Goal: Task Accomplishment & Management: Manage account settings

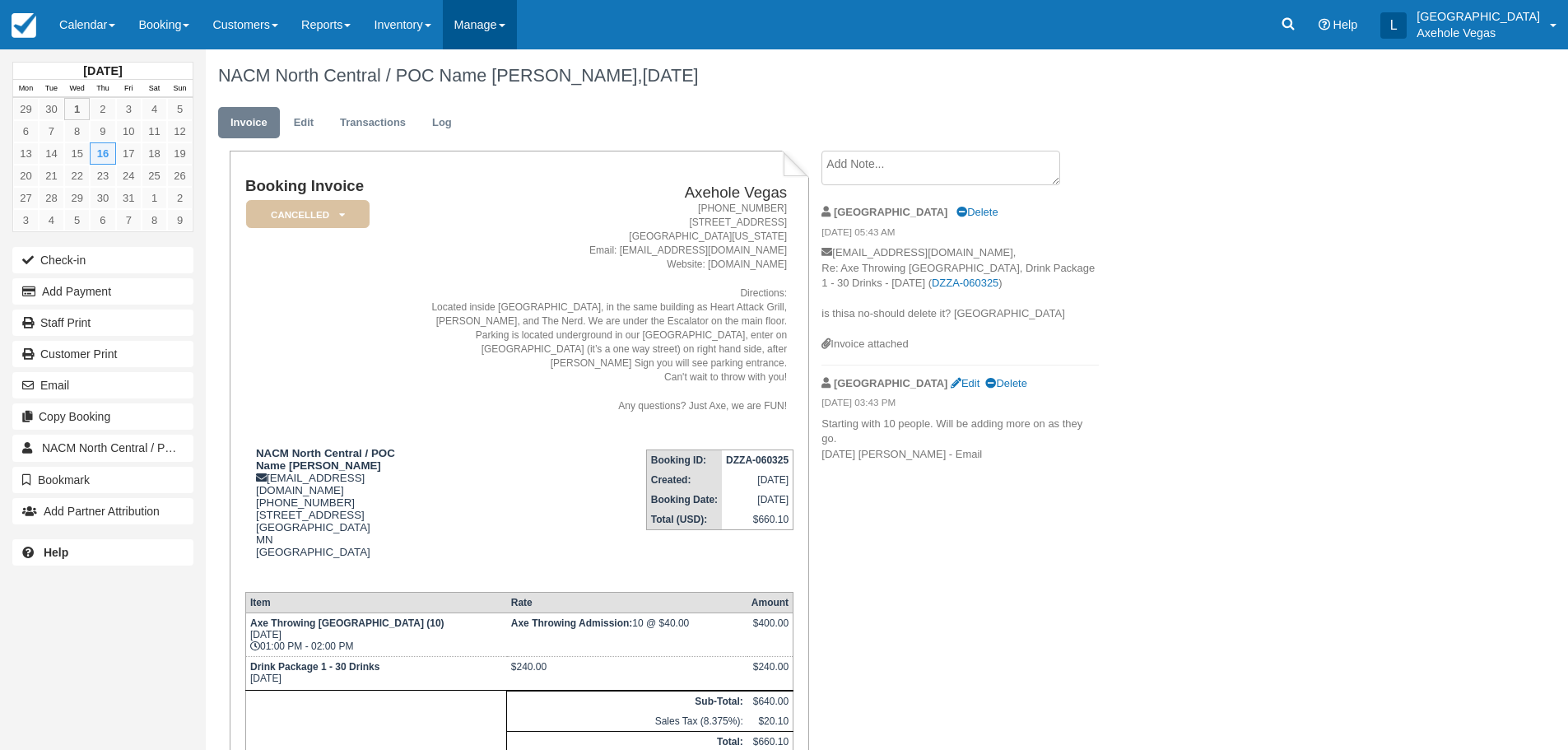
click at [475, 23] on link "Manage" at bounding box center [480, 25] width 74 height 50
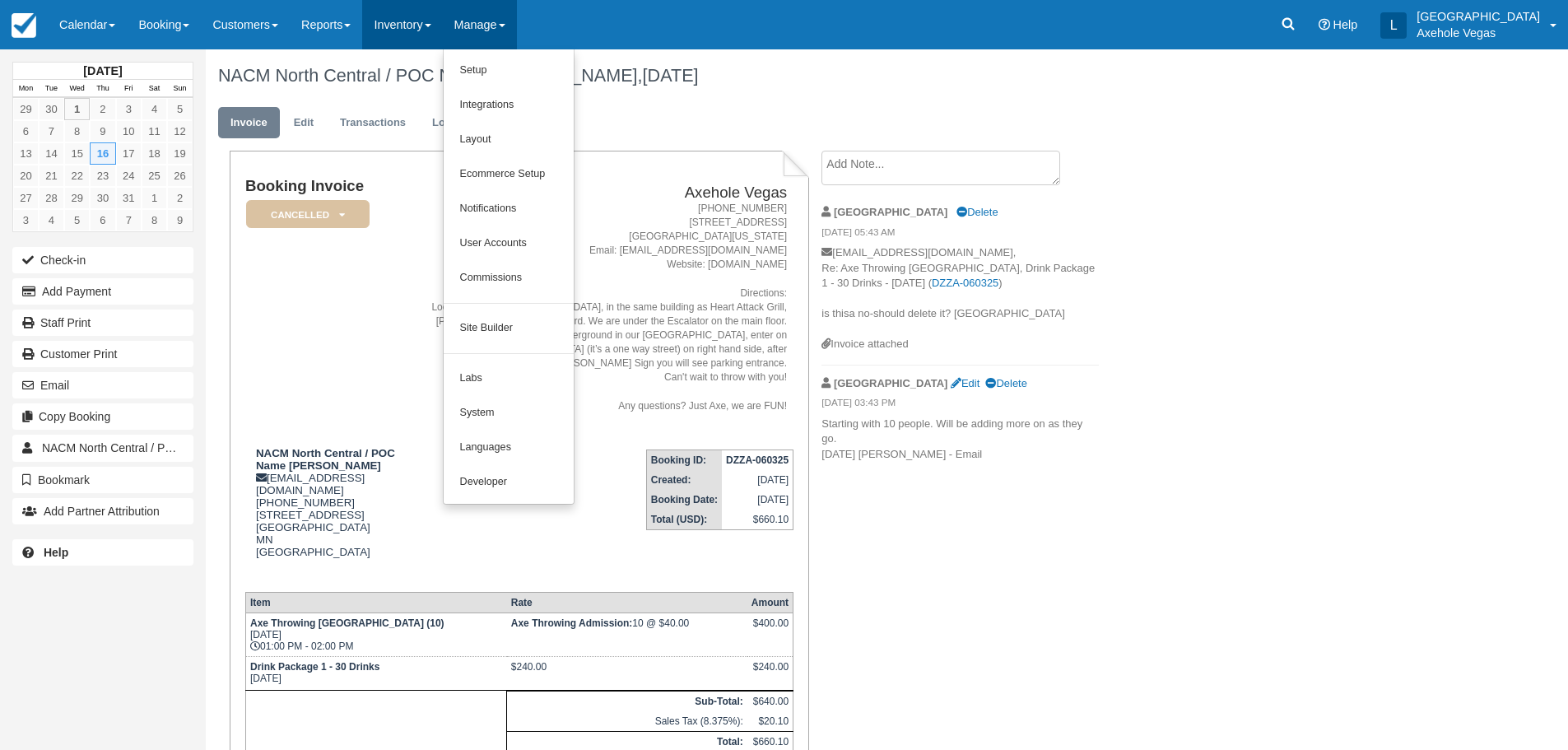
click at [442, 23] on link "Inventory" at bounding box center [402, 25] width 80 height 50
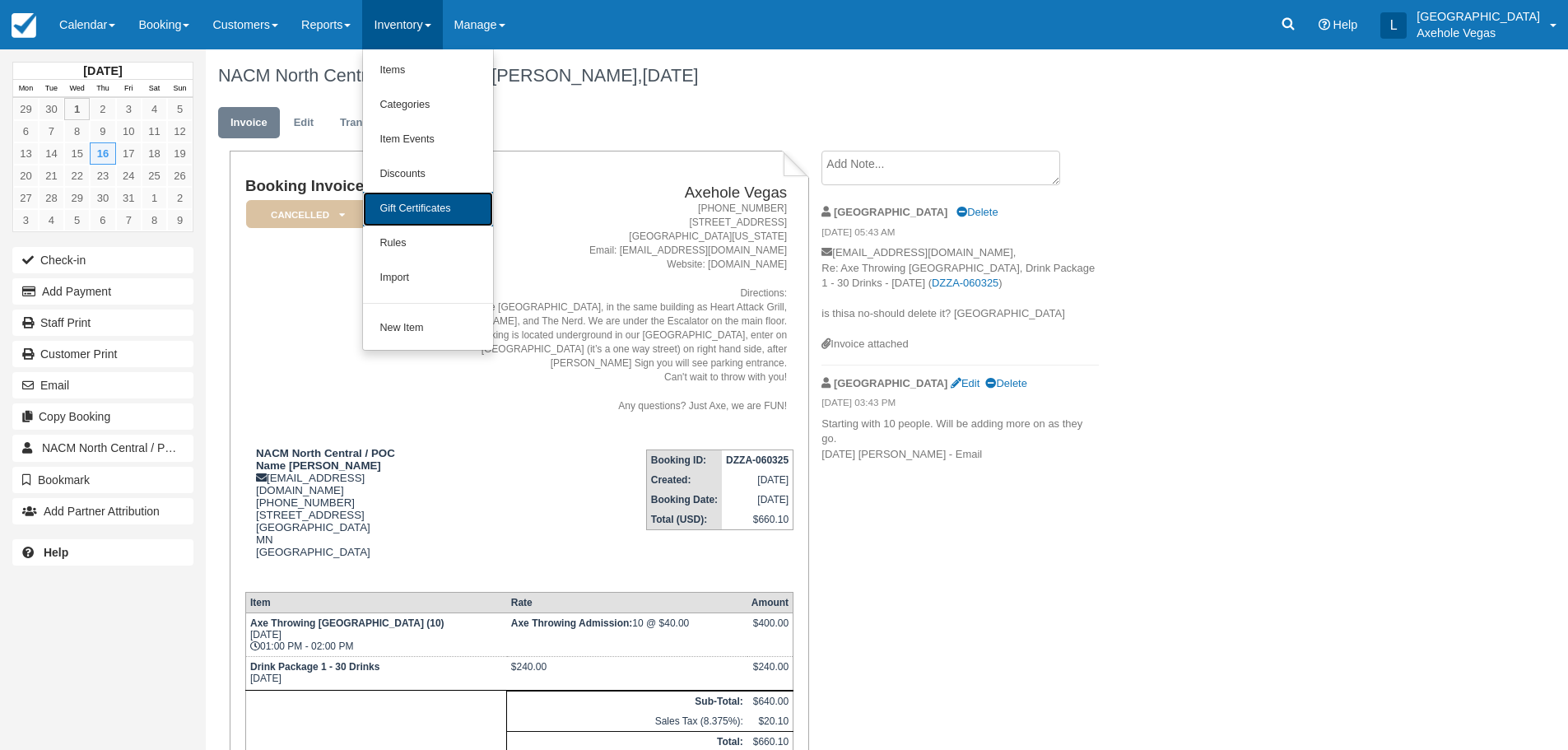
click at [438, 212] on link "Gift Certificates" at bounding box center [428, 209] width 130 height 35
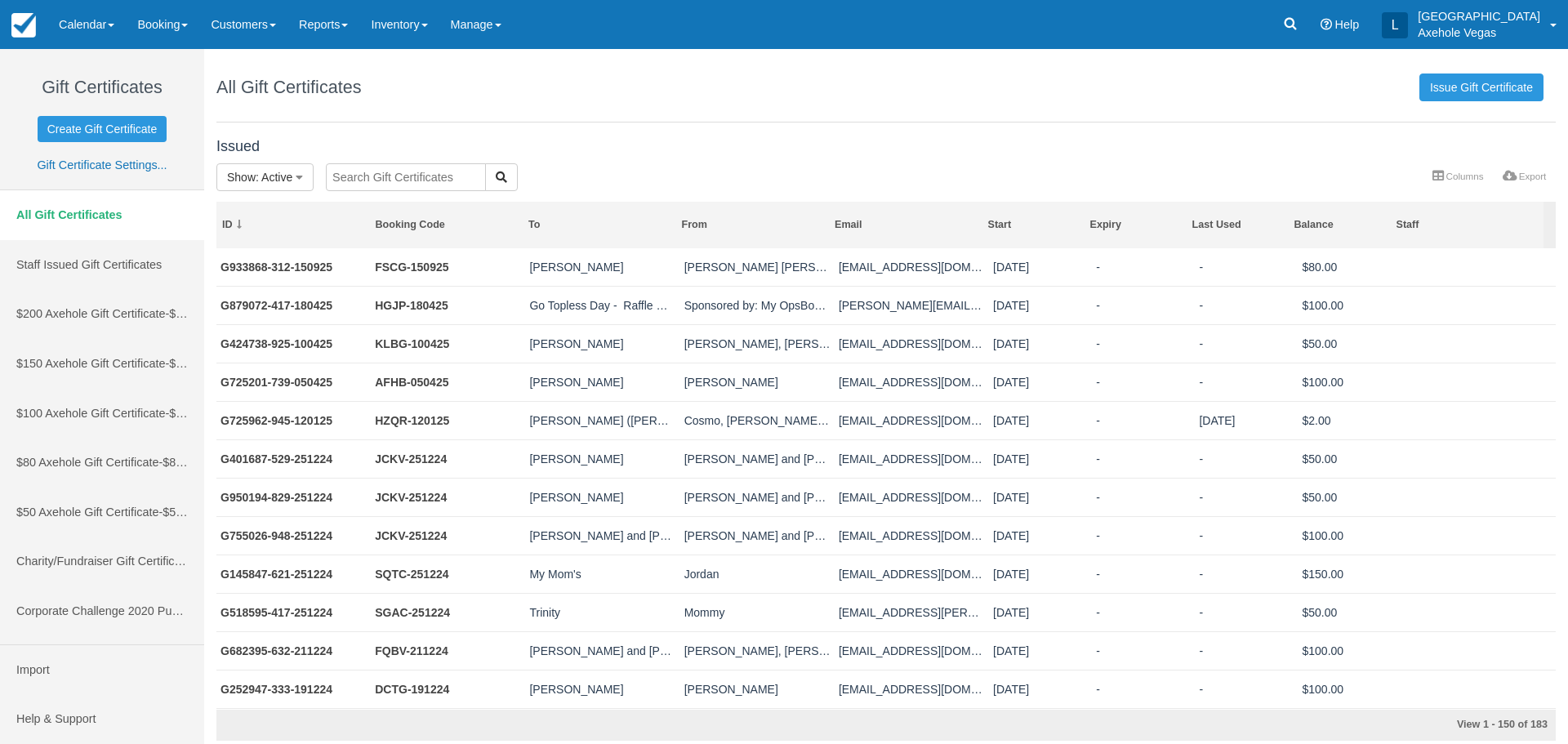
click at [410, 183] on input "text" at bounding box center [406, 177] width 160 height 27
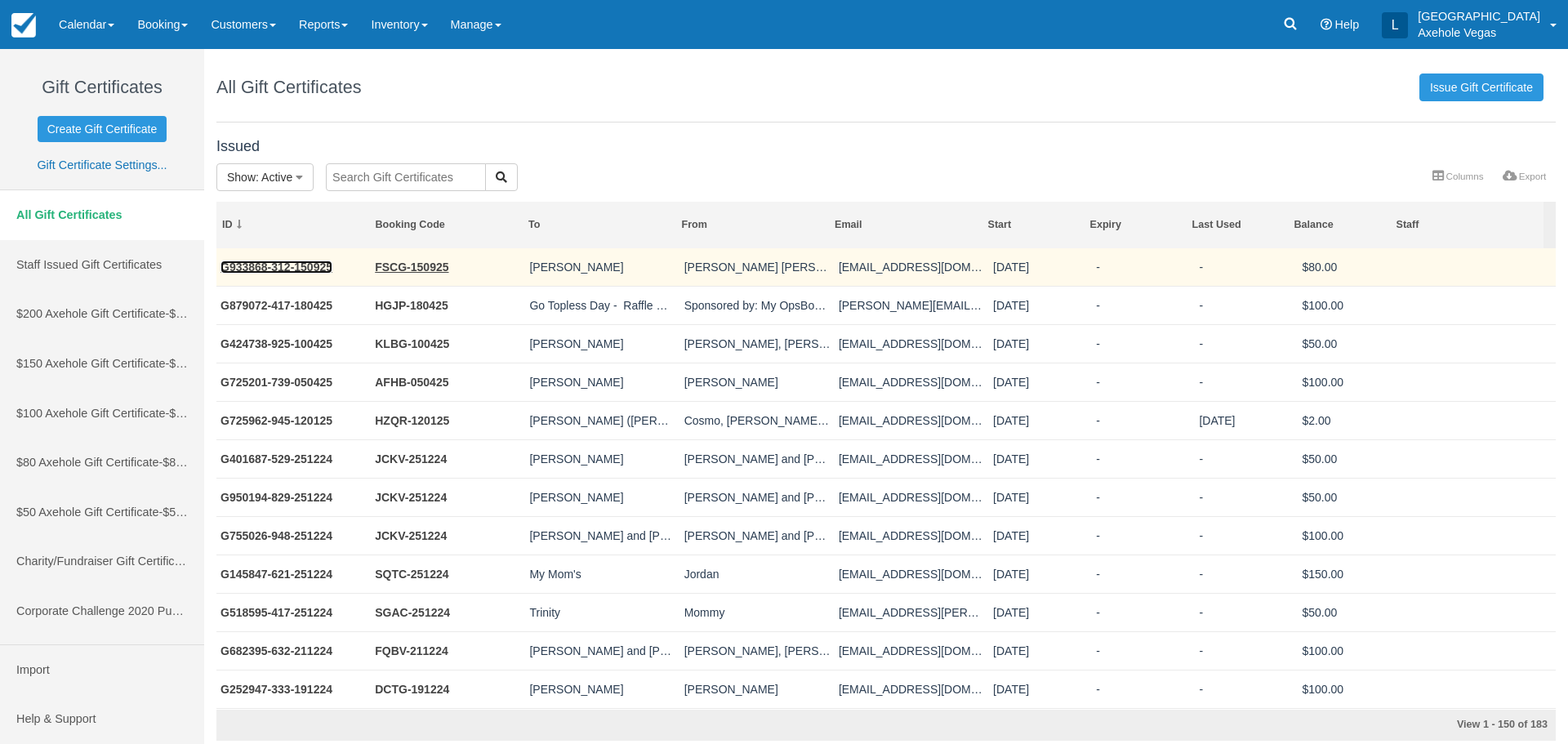
click at [321, 266] on link "G933868-312-150925" at bounding box center [276, 267] width 112 height 13
click at [413, 266] on link "FSCG-150925" at bounding box center [412, 267] width 74 height 13
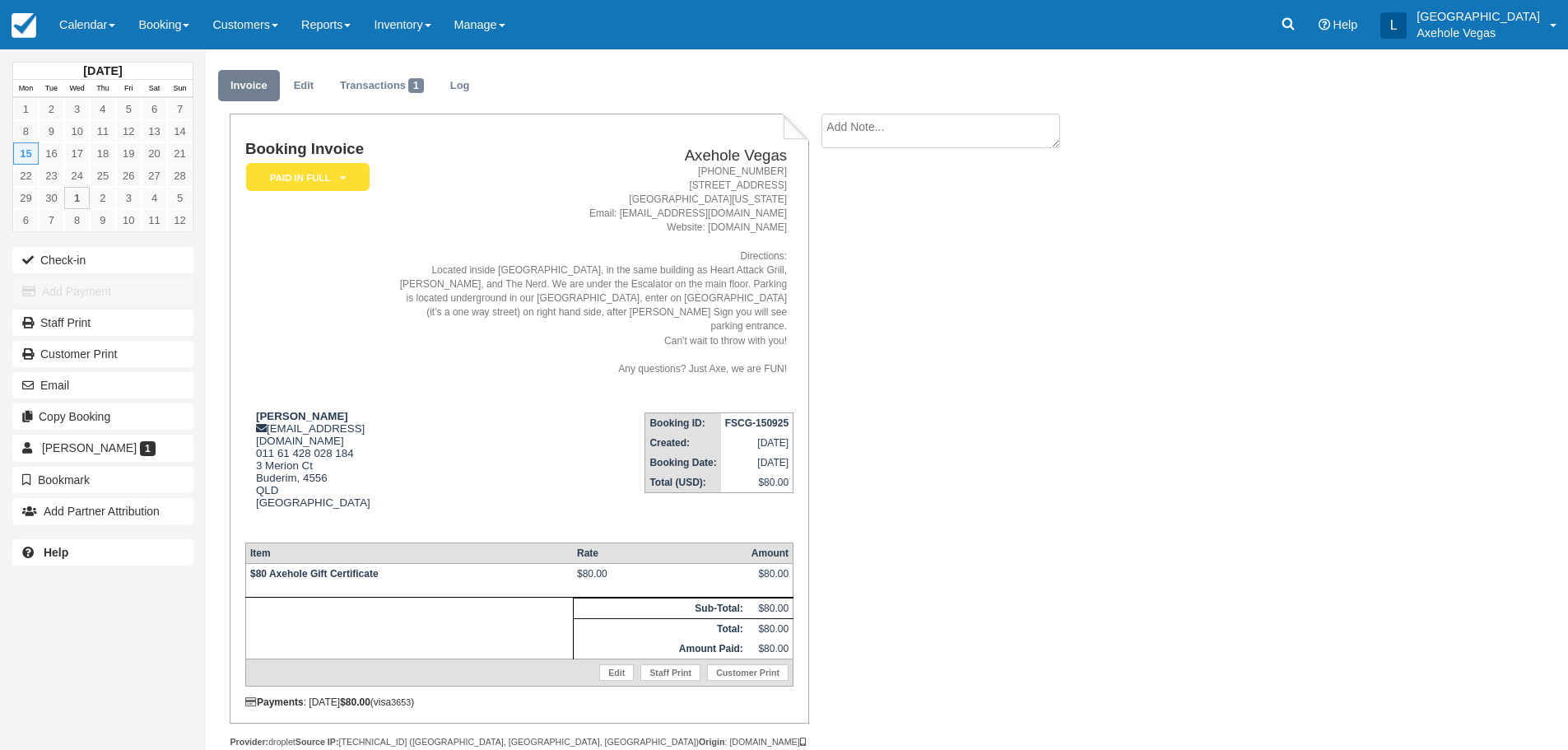
scroll to position [57, 0]
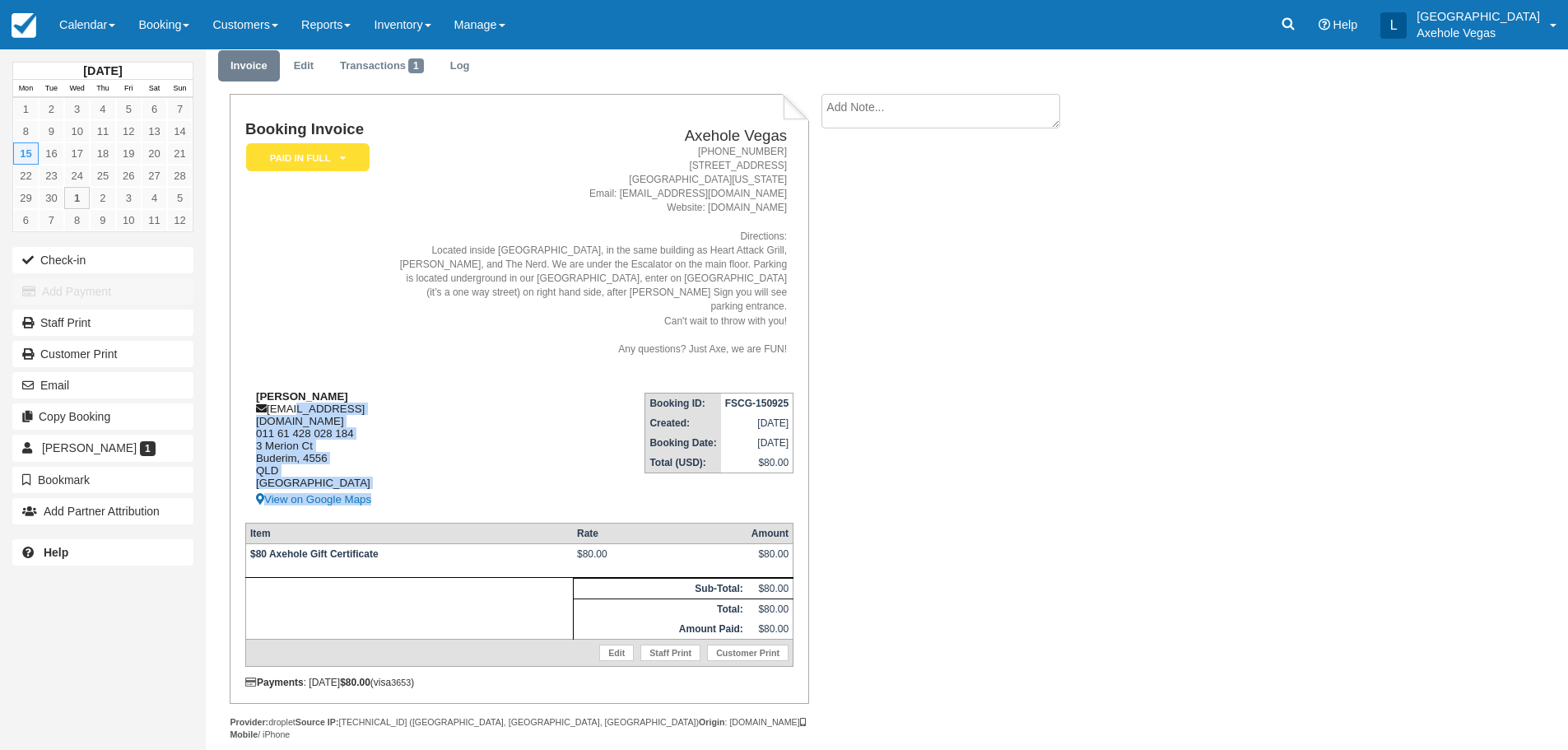
drag, startPoint x: 424, startPoint y: 411, endPoint x: 278, endPoint y: 404, distance: 146.2
click at [278, 404] on tr "Bethany Willis bethanymanning@hotmail.com 011 61 428 028 184 3 Merion Ct Buderi…" at bounding box center [518, 444] width 548 height 130
click at [373, 390] on div "Bethany Willis bethanymanning@hotmail.com 011 61 428 028 184 3 Merion Ct Buderi…" at bounding box center [317, 450] width 146 height 119
drag, startPoint x: 410, startPoint y: 409, endPoint x: 332, endPoint y: 397, distance: 78.9
click at [332, 397] on tr "Bethany Willis bethanymanning@hotmail.com 011 61 428 028 184 3 Merion Ct Buderi…" at bounding box center [518, 444] width 548 height 130
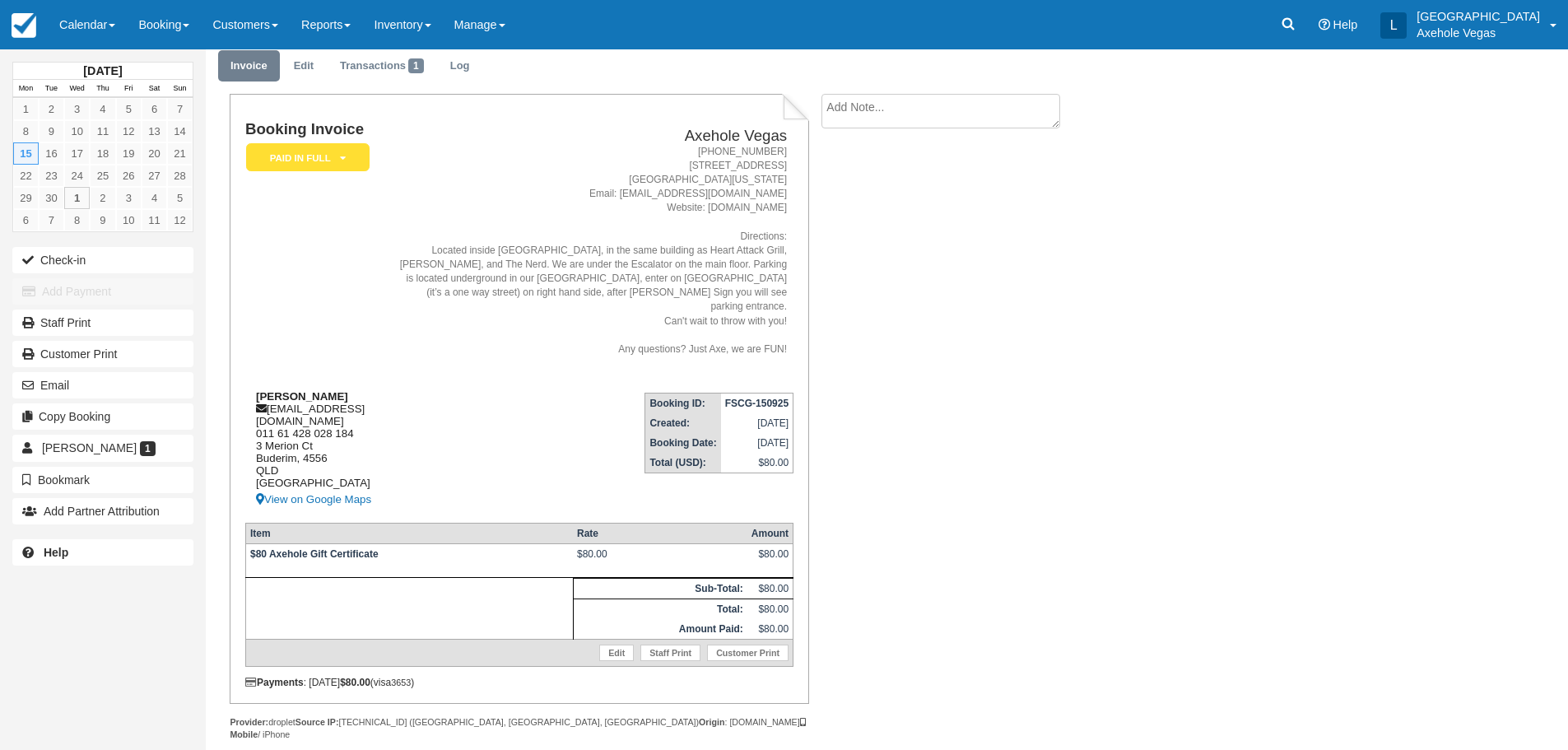
click at [349, 390] on div "Bethany Willis bethanymanning@hotmail.com 011 61 428 028 184 3 Merion Ct Buderi…" at bounding box center [317, 450] width 146 height 119
drag, startPoint x: 256, startPoint y: 407, endPoint x: 408, endPoint y: 411, distance: 152.1
click at [391, 411] on div "Bethany Willis bethanymanning@hotmail.com 011 61 428 028 184 3 Merion Ct Buderi…" at bounding box center [317, 450] width 146 height 119
drag, startPoint x: 388, startPoint y: 420, endPoint x: 317, endPoint y: 403, distance: 73.0
click at [317, 403] on div "Bethany Willis bethanymanning@hotmail.com 011 61 428 028 184 3 Merion Ct Buderi…" at bounding box center [317, 450] width 146 height 119
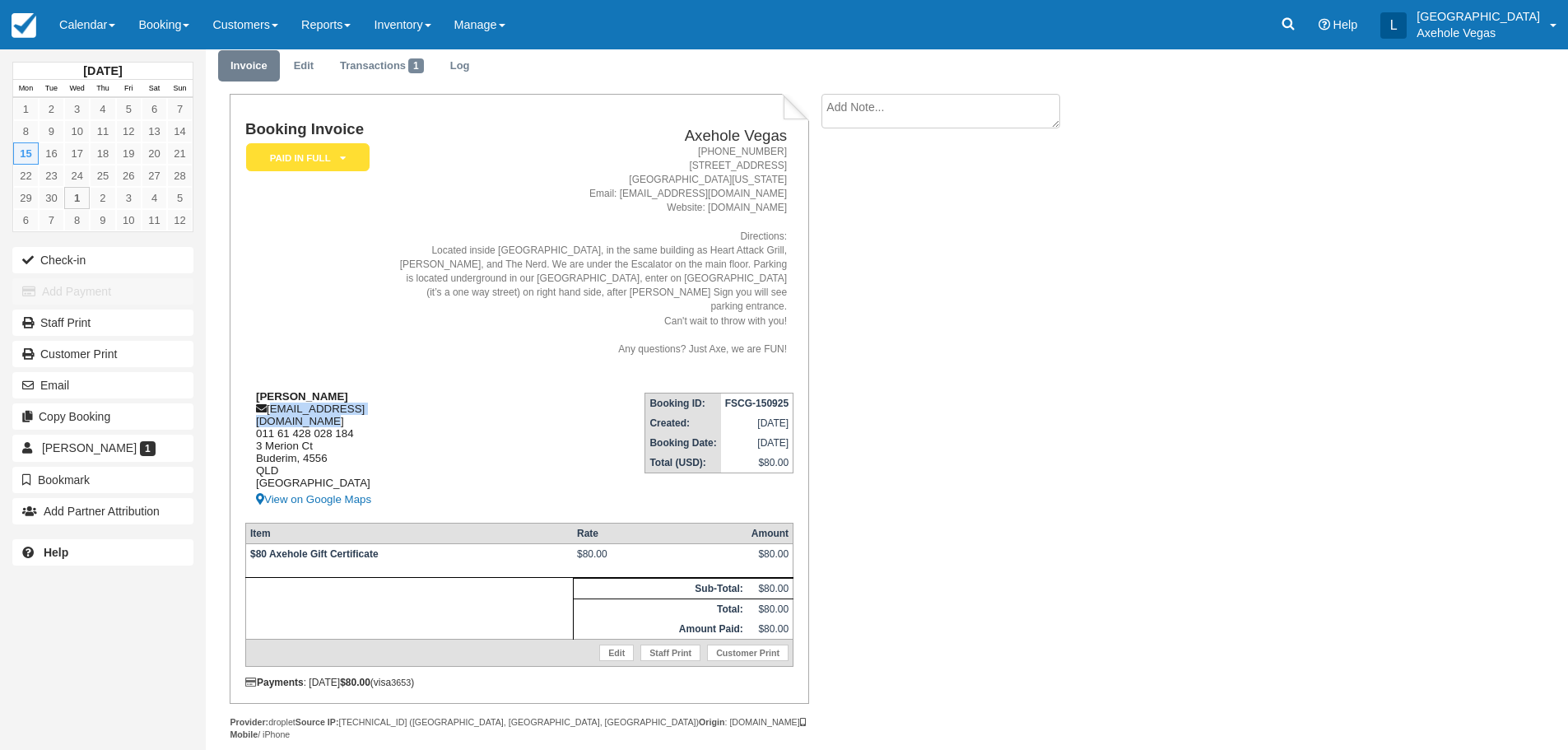
drag, startPoint x: 257, startPoint y: 407, endPoint x: 404, endPoint y: 404, distance: 147.0
click at [391, 404] on div "Bethany Willis bethanymanning@hotmail.com 011 61 428 028 184 3 Merion Ct Buderi…" at bounding box center [317, 450] width 146 height 119
copy div "bethanymanning@hotmail.com"
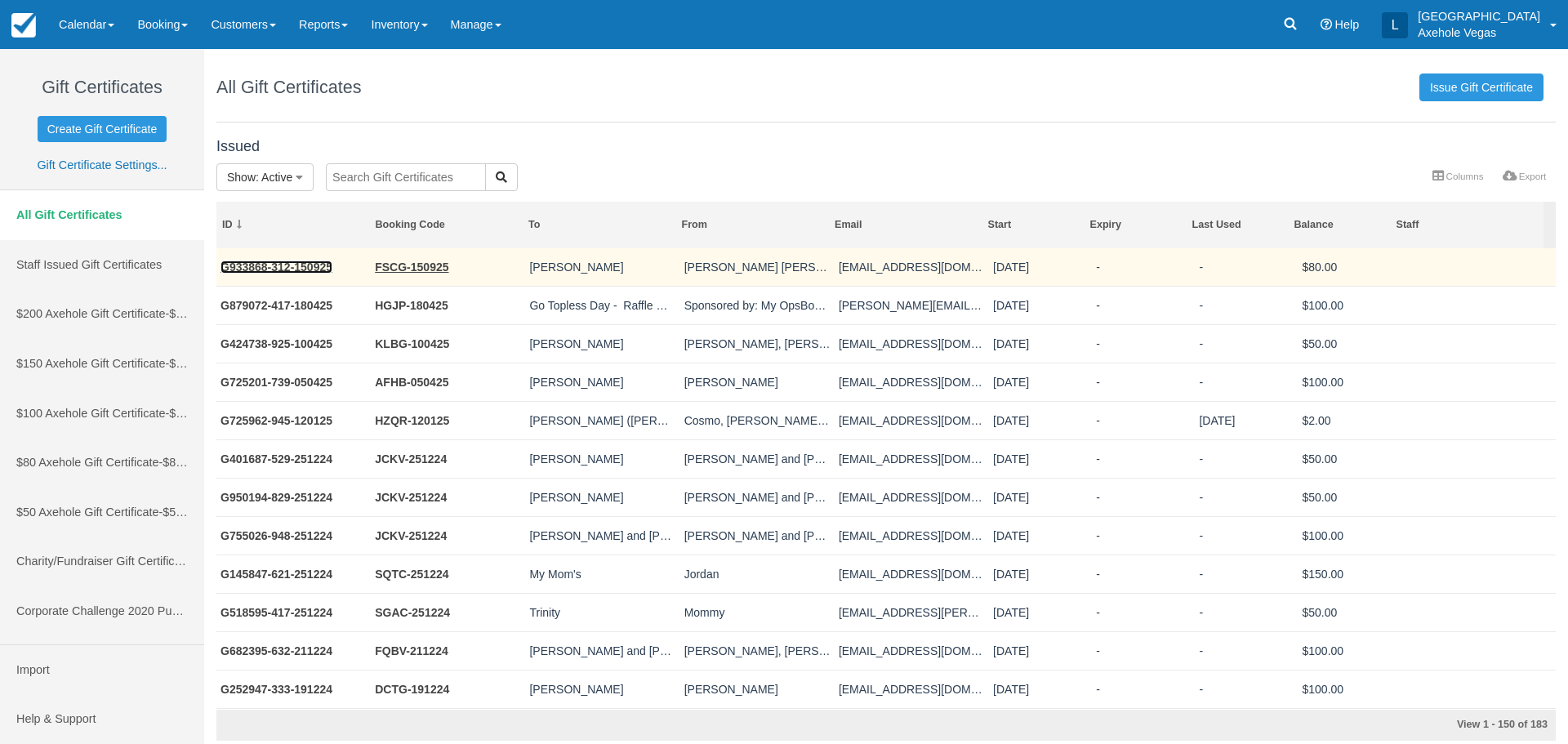
click at [281, 262] on link "G933868-312-150925" at bounding box center [276, 267] width 112 height 13
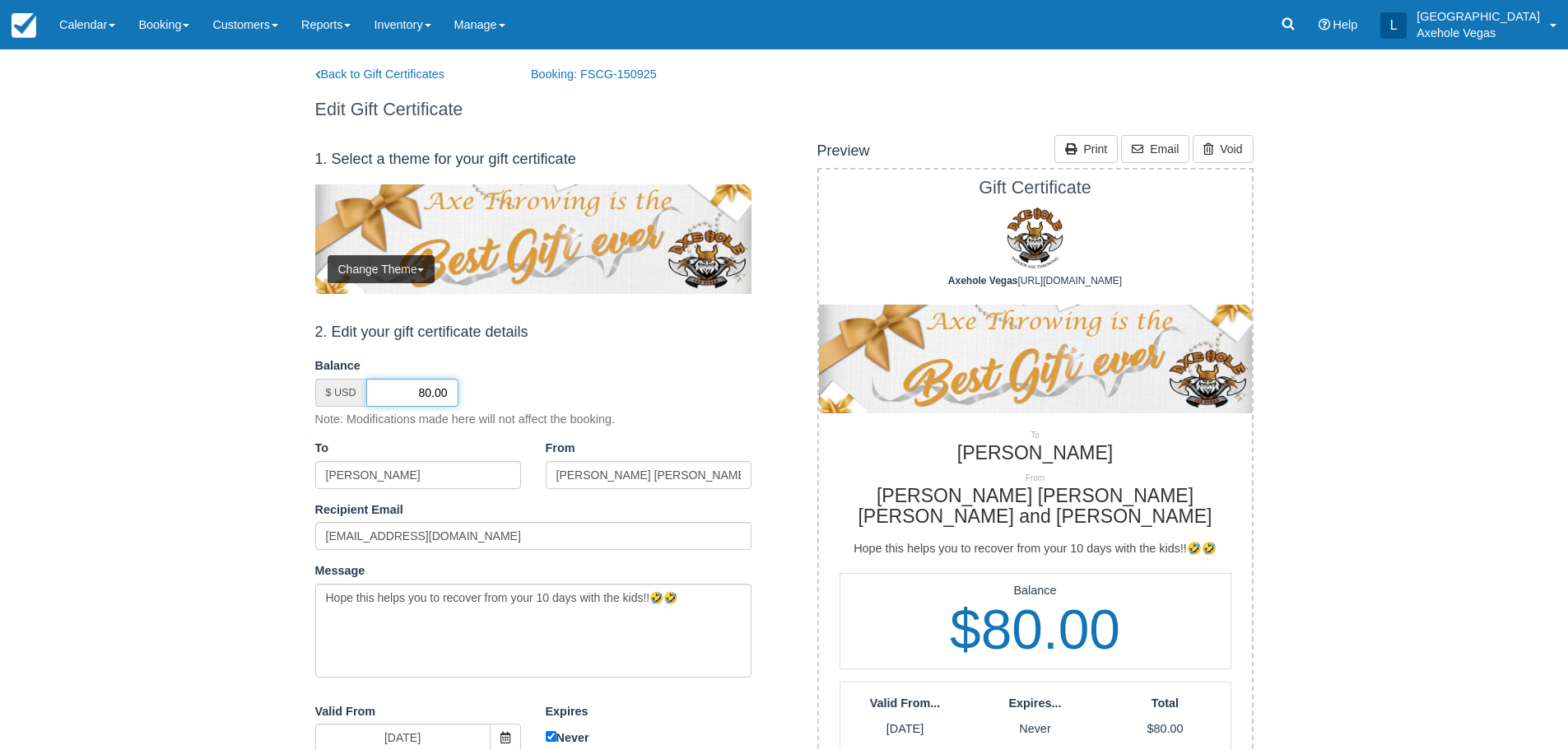
click at [419, 389] on input "80.00" at bounding box center [412, 393] width 92 height 28
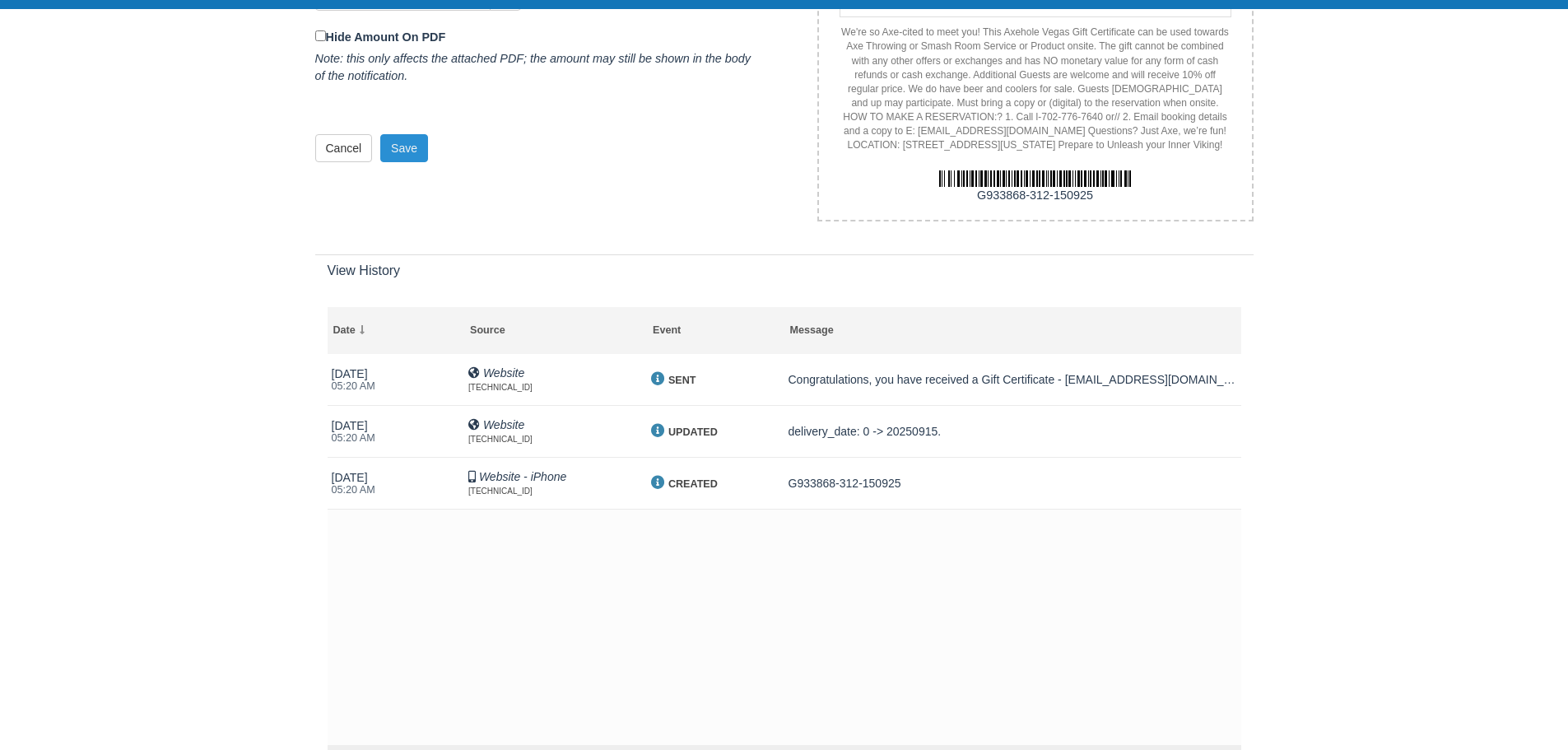
type input "0.00"
click at [399, 134] on button "Save" at bounding box center [404, 148] width 48 height 28
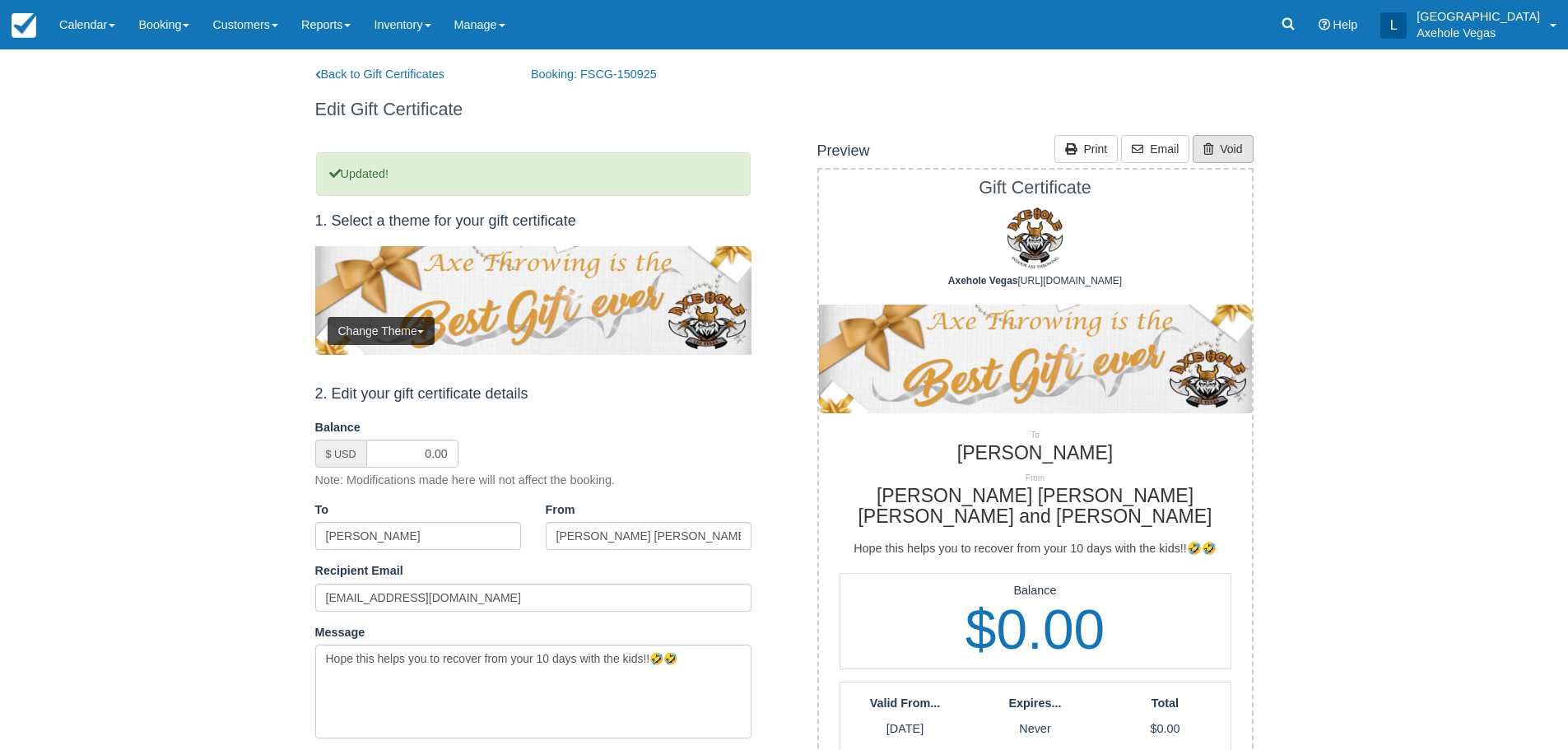
click at [1229, 161] on link "Void" at bounding box center [1222, 149] width 60 height 28
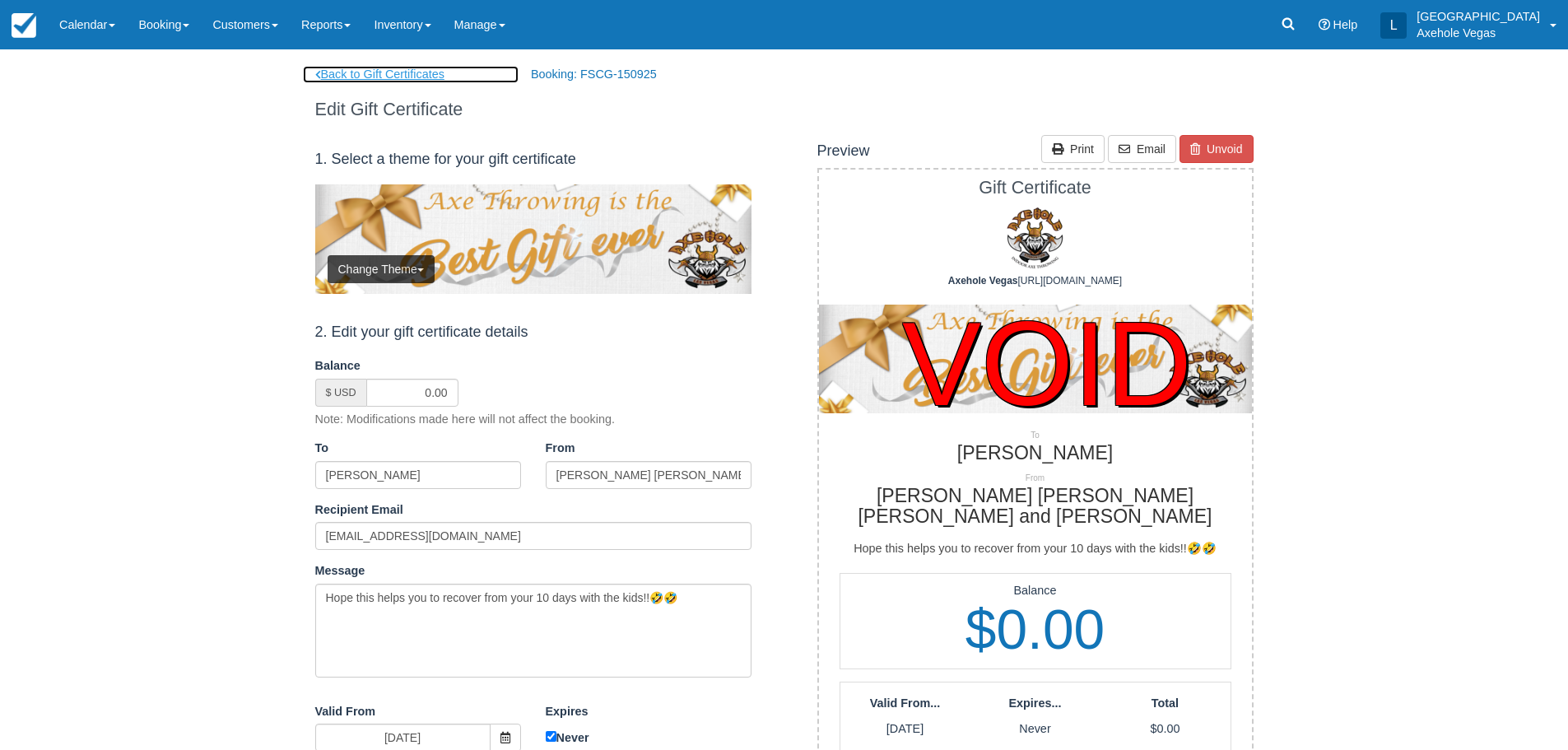
click at [361, 77] on link "Back to Gift Certificates" at bounding box center [411, 74] width 217 height 17
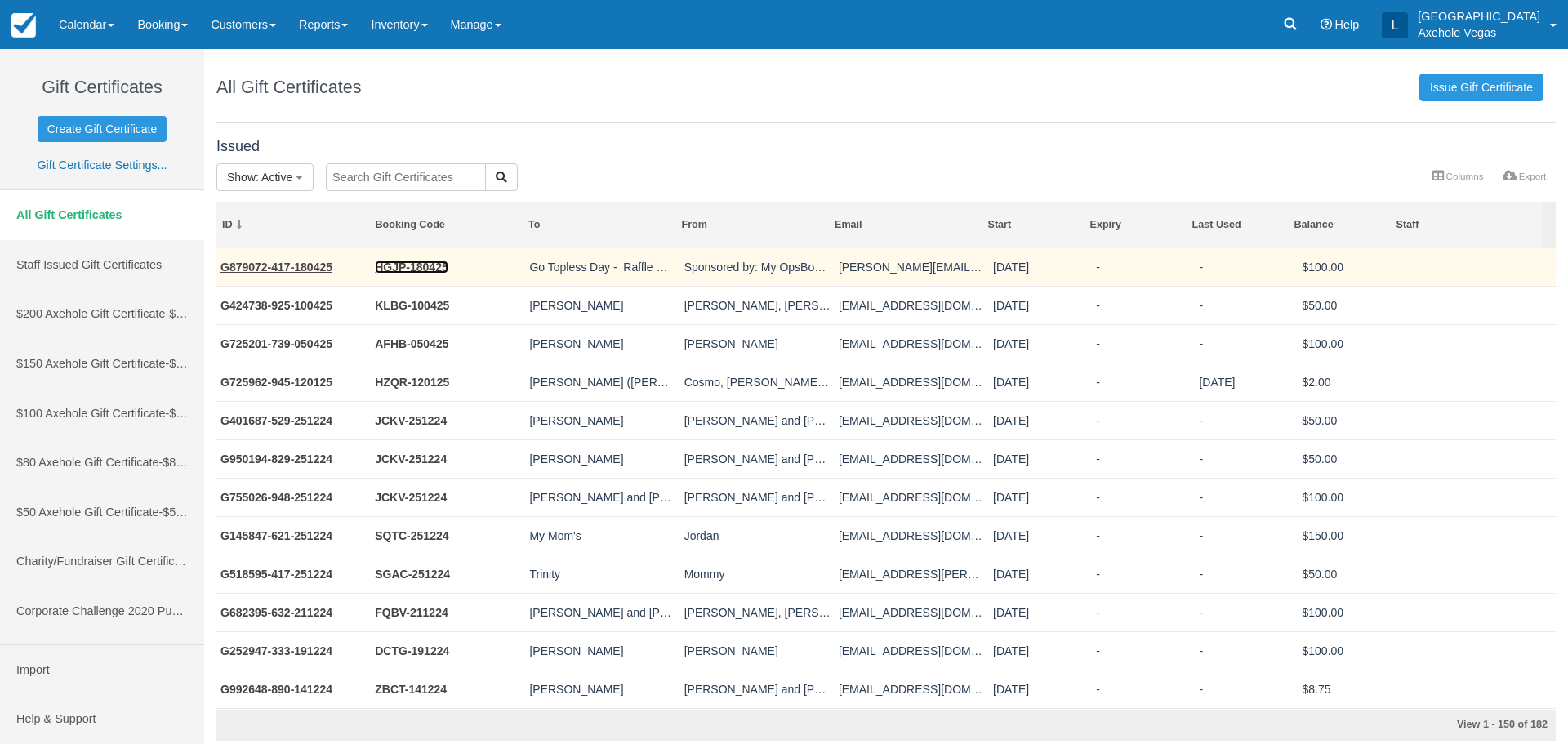
click at [395, 270] on link "HGJP-180425" at bounding box center [412, 267] width 74 height 13
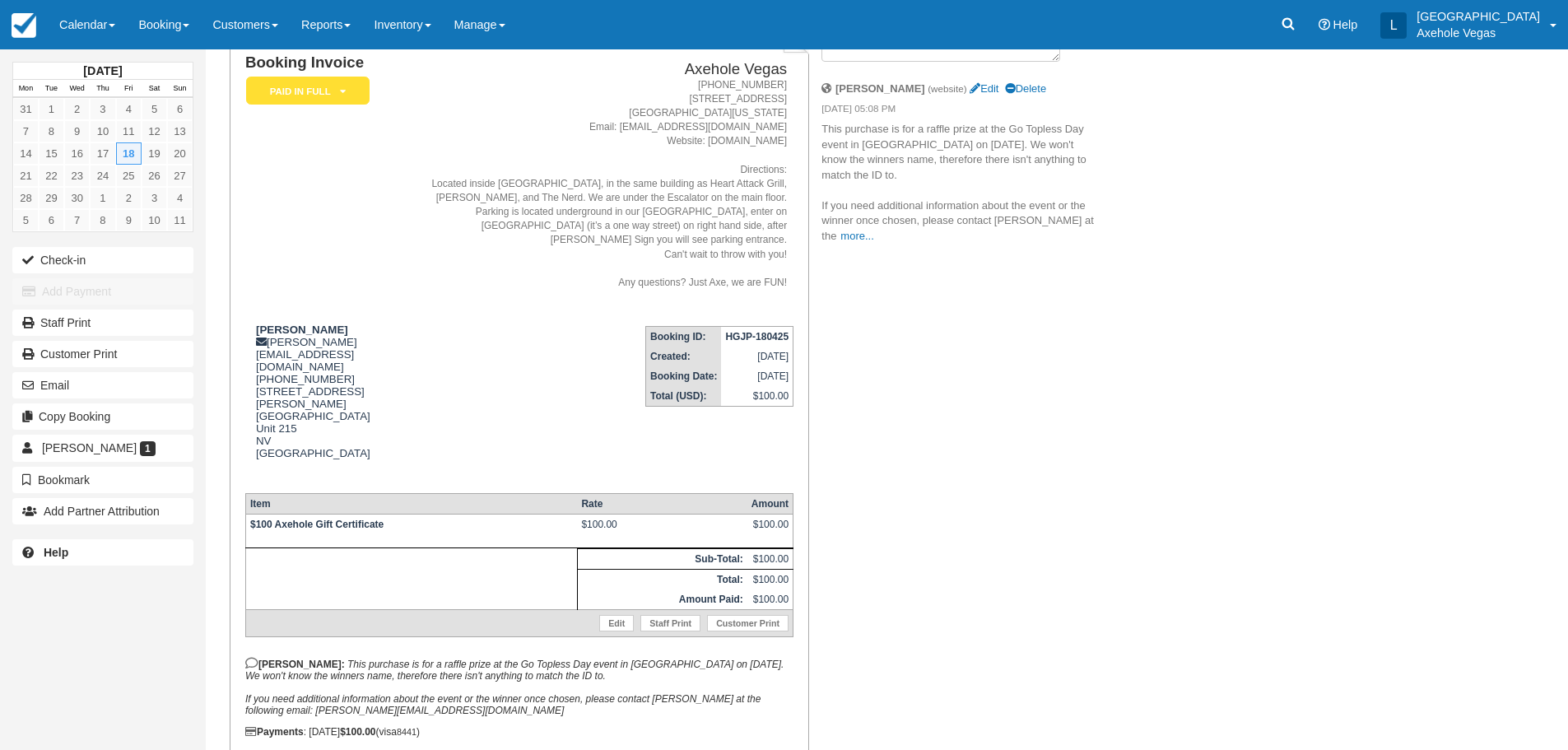
scroll to position [148, 0]
